Goal: Task Accomplishment & Management: Manage account settings

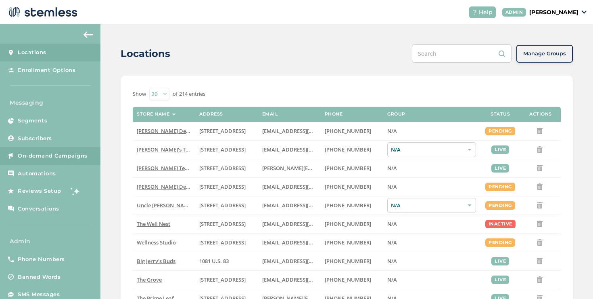
click at [27, 151] on link "On-demand Campaigns" at bounding box center [50, 156] width 100 height 18
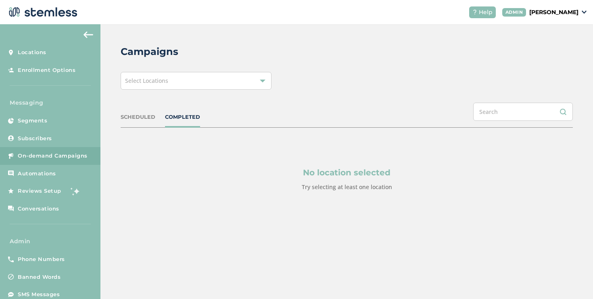
click at [133, 90] on div "Campaigns Select Locations SCHEDULED COMPLETED No location selected Try selecti…" at bounding box center [346, 137] width 493 height 226
click at [136, 82] on span "Select Locations" at bounding box center [146, 81] width 43 height 8
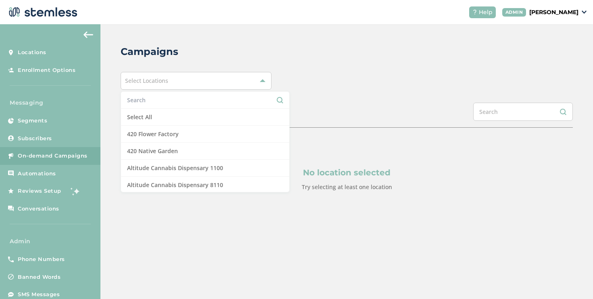
click at [142, 107] on li at bounding box center [205, 100] width 168 height 17
click at [142, 108] on li at bounding box center [205, 100] width 168 height 17
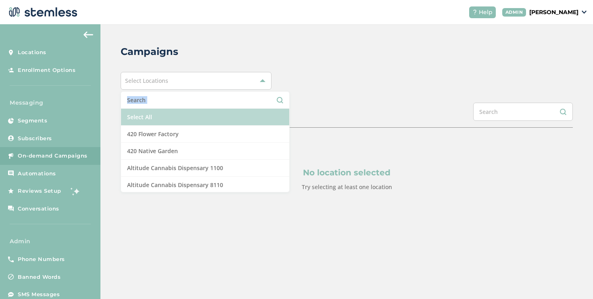
click at [142, 110] on li "Select All" at bounding box center [205, 117] width 168 height 17
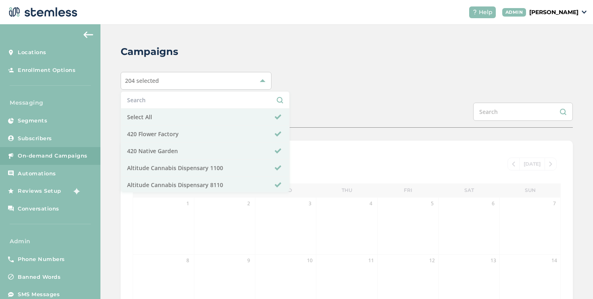
click at [118, 106] on div "Campaigns 204 selected Select All 420 Flower Factory 420 Native Garden Altitude…" at bounding box center [346, 269] width 493 height 490
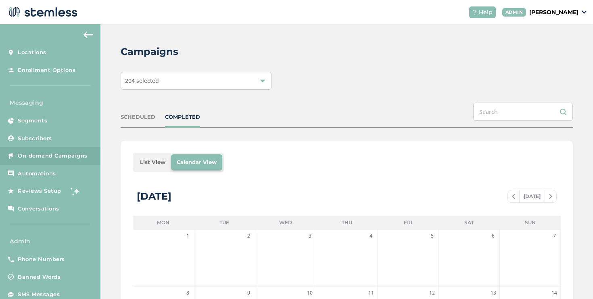
click at [152, 161] on li "List View" at bounding box center [152, 162] width 37 height 16
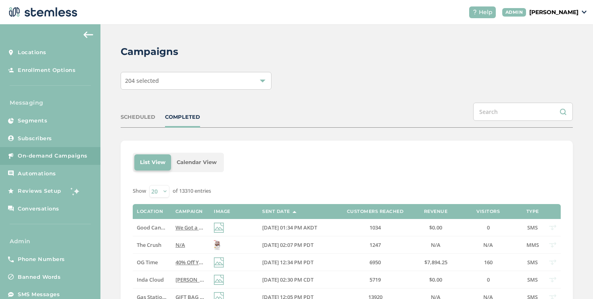
scroll to position [52, 0]
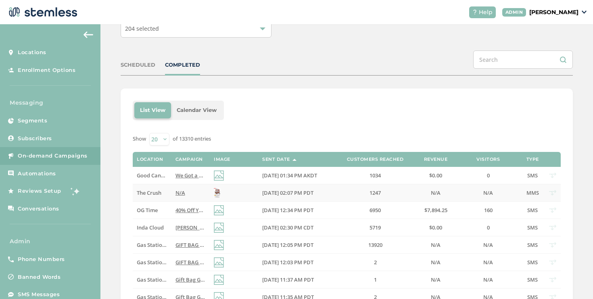
click at [164, 194] on label "The Crush" at bounding box center [152, 192] width 30 height 7
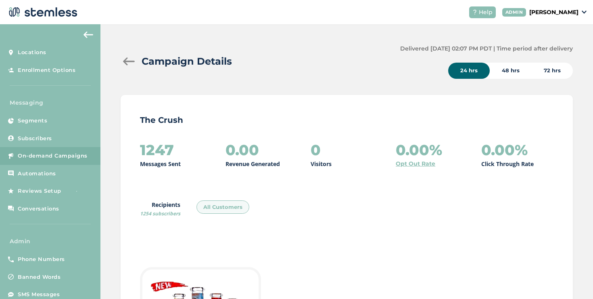
click at [132, 61] on div at bounding box center [129, 61] width 16 height 8
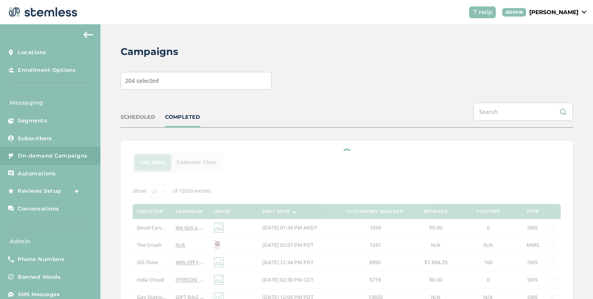
scroll to position [180, 0]
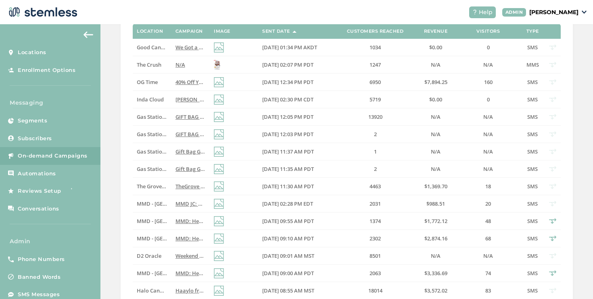
click at [146, 86] on td "OG Time" at bounding box center [152, 81] width 38 height 17
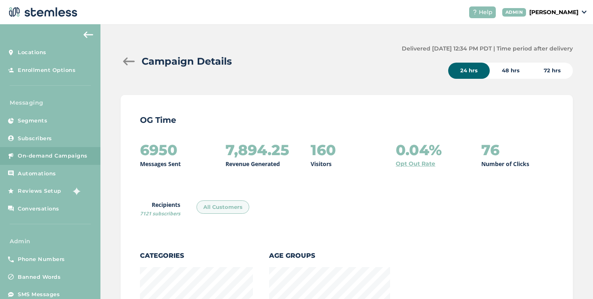
scroll to position [880, 447]
